Goal: Task Accomplishment & Management: Manage account settings

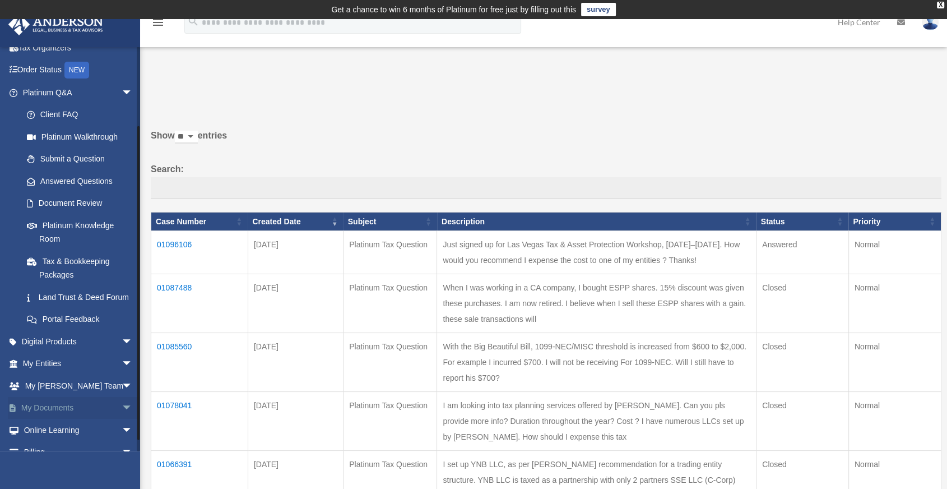
scroll to position [107, 0]
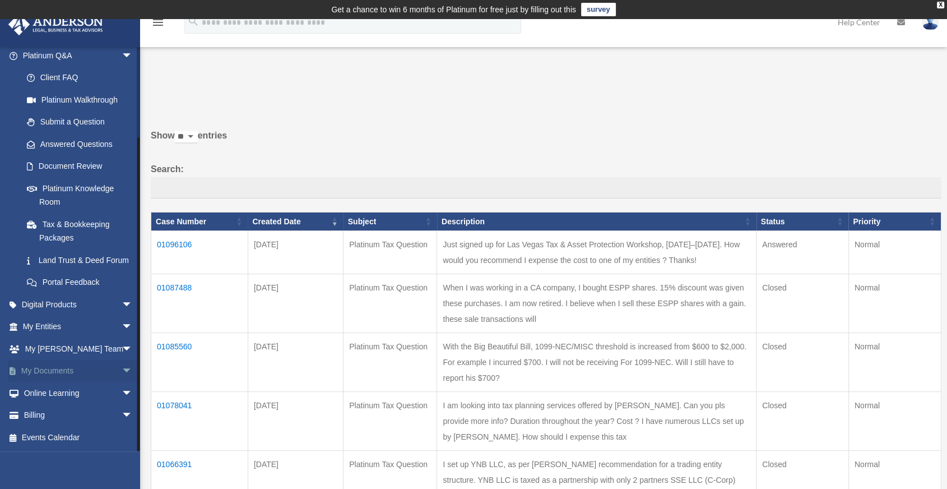
click at [122, 374] on span "arrow_drop_down" at bounding box center [133, 371] width 22 height 23
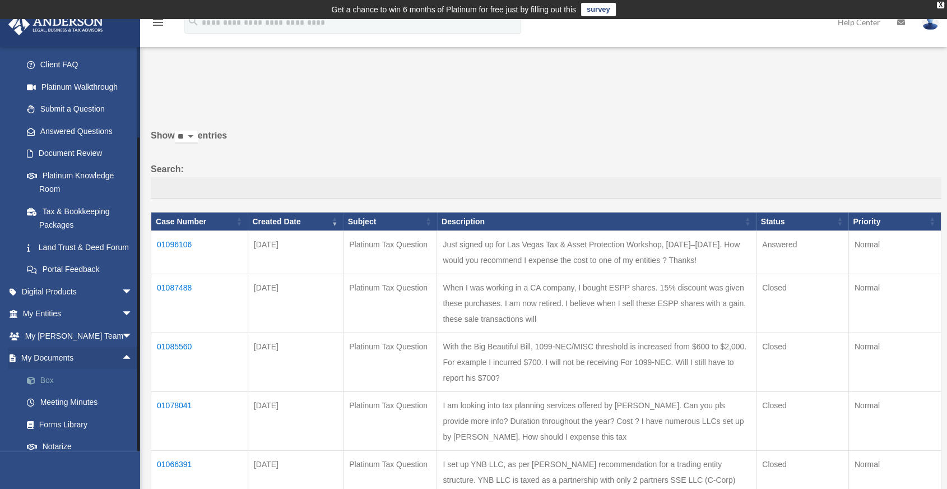
click at [62, 391] on link "Box" at bounding box center [83, 380] width 134 height 22
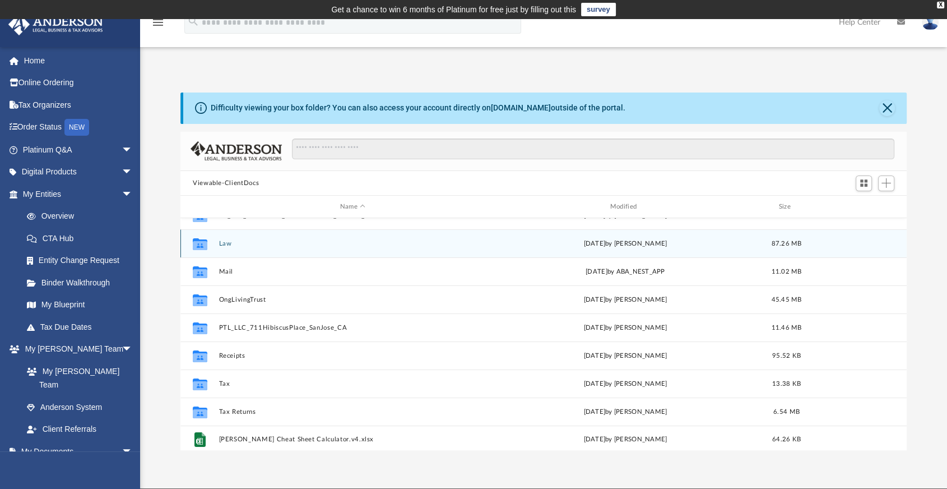
scroll to position [76, 0]
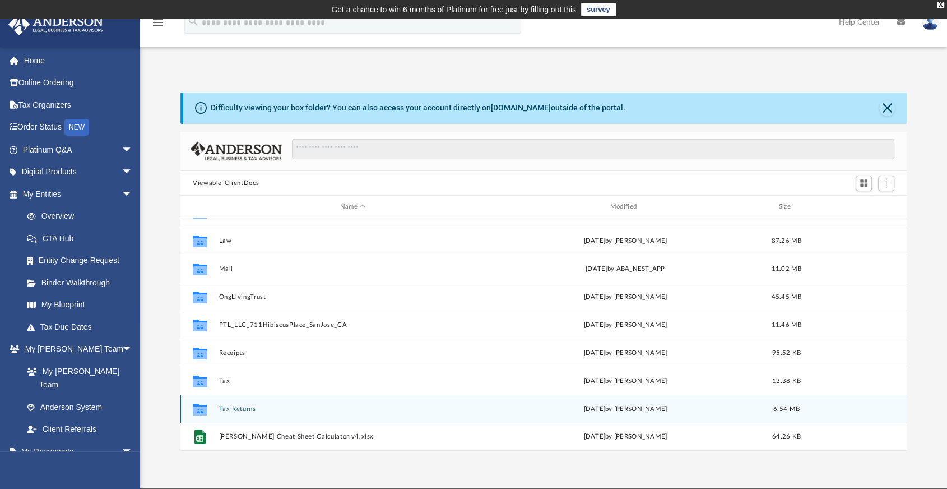
click at [271, 404] on div "Collaborated Folder Tax Returns [DATE] by [PERSON_NAME] 6.54 MB" at bounding box center [543, 408] width 726 height 28
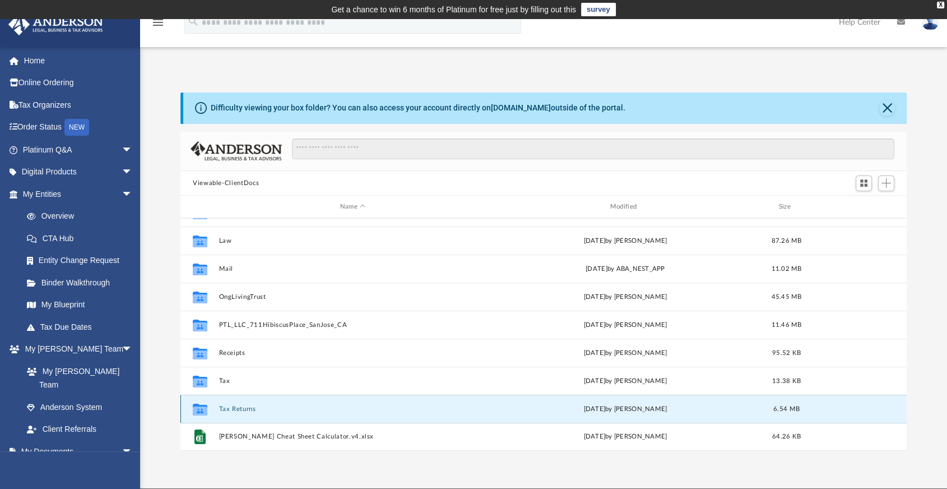
click at [271, 404] on div "Collaborated Folder Tax Returns [DATE] by [PERSON_NAME] 6.54 MB" at bounding box center [543, 408] width 726 height 28
click at [253, 407] on button "Tax Returns" at bounding box center [353, 408] width 268 height 7
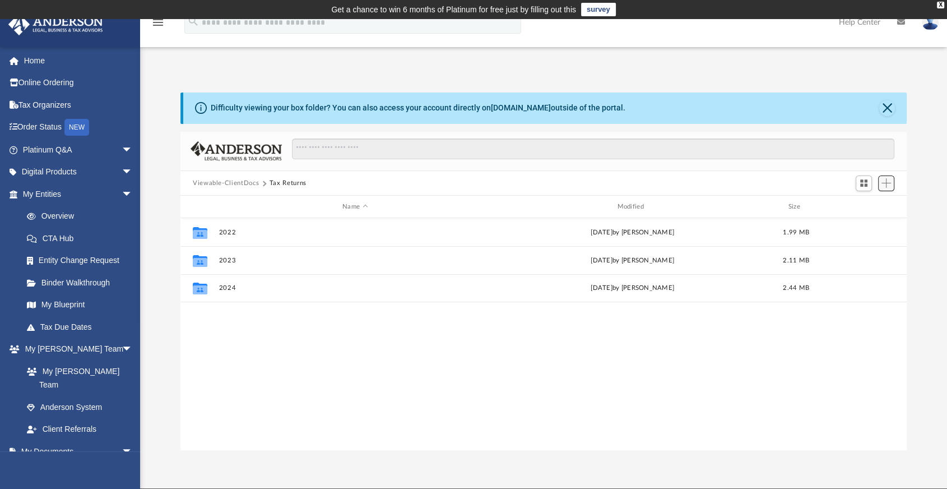
click at [887, 189] on button "Add" at bounding box center [886, 183] width 17 height 16
click at [858, 207] on li "Upload" at bounding box center [871, 205] width 36 height 12
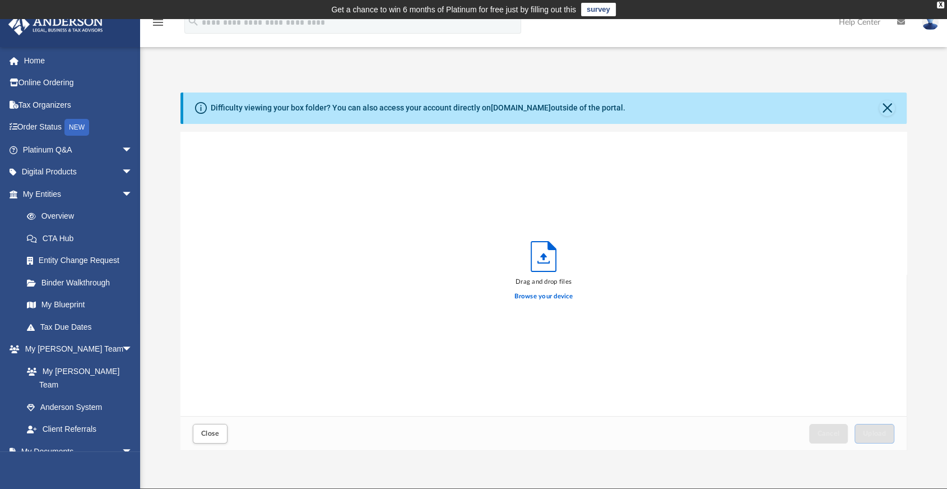
scroll to position [275, 716]
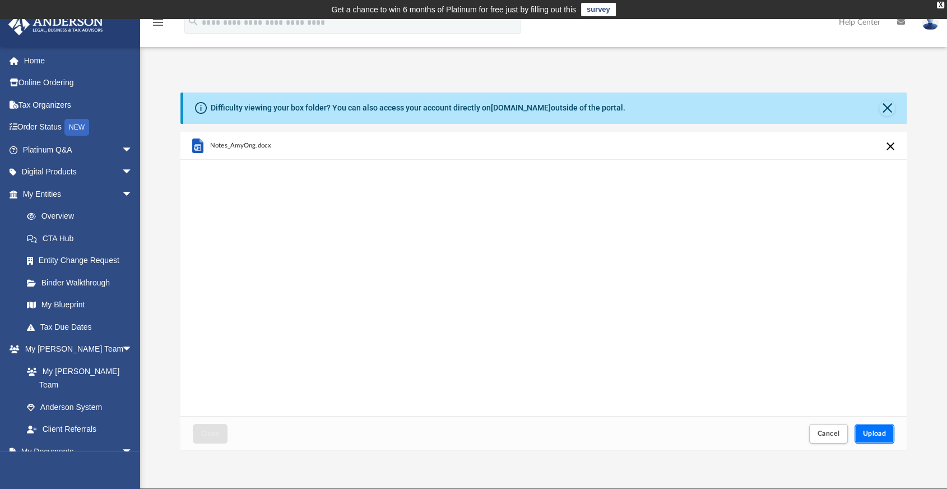
click at [883, 429] on button "Upload" at bounding box center [874, 434] width 40 height 20
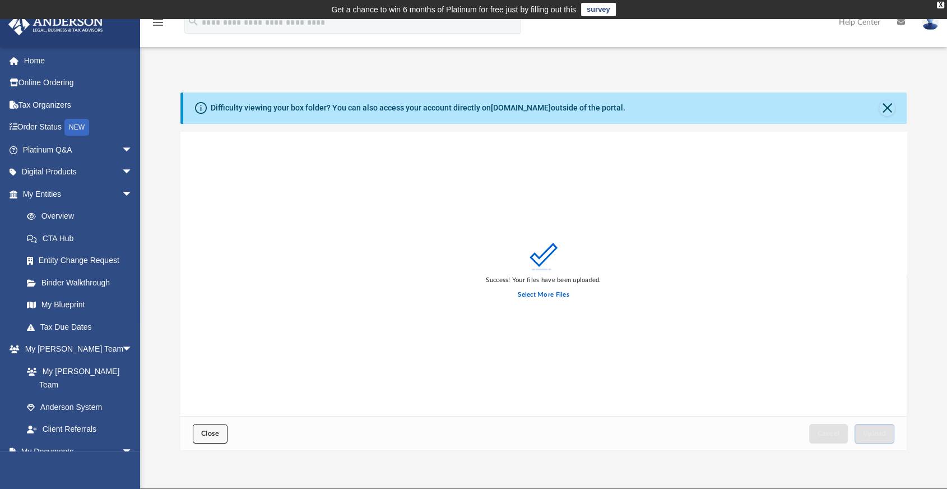
click at [205, 433] on span "Close" at bounding box center [210, 433] width 18 height 7
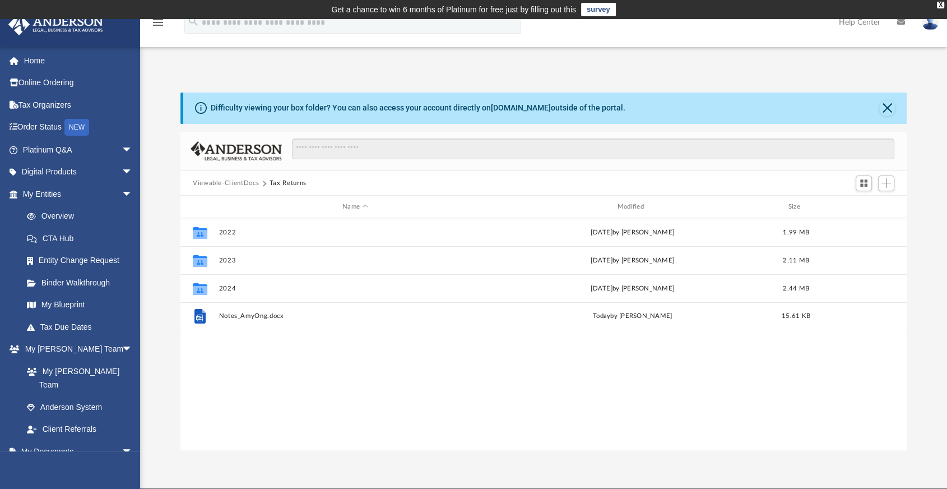
click at [389, 380] on div "Collaborated Folder 2022 [DATE] by [PERSON_NAME] 1.99 MB Collaborated Folder 20…" at bounding box center [543, 334] width 726 height 233
click at [235, 182] on button "Viewable-ClientDocs" at bounding box center [226, 183] width 66 height 10
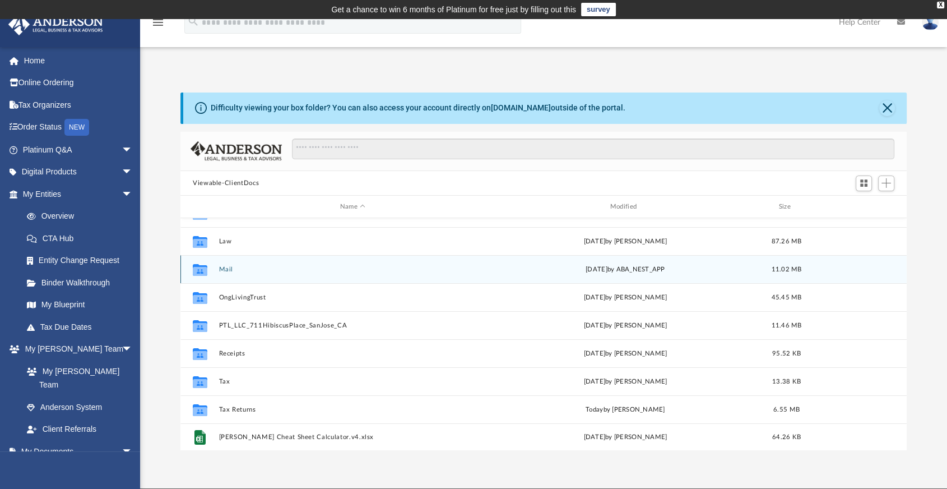
scroll to position [76, 0]
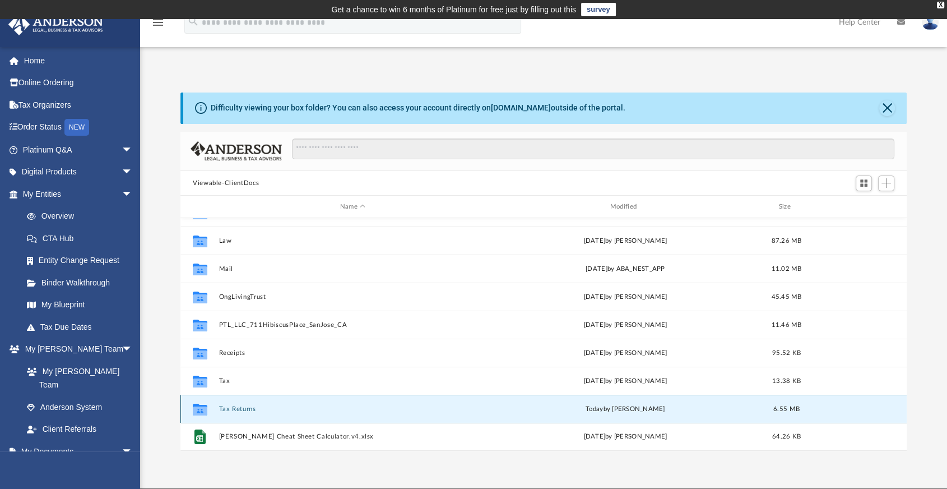
click at [278, 405] on button "Tax Returns" at bounding box center [353, 408] width 268 height 7
